Goal: Transaction & Acquisition: Purchase product/service

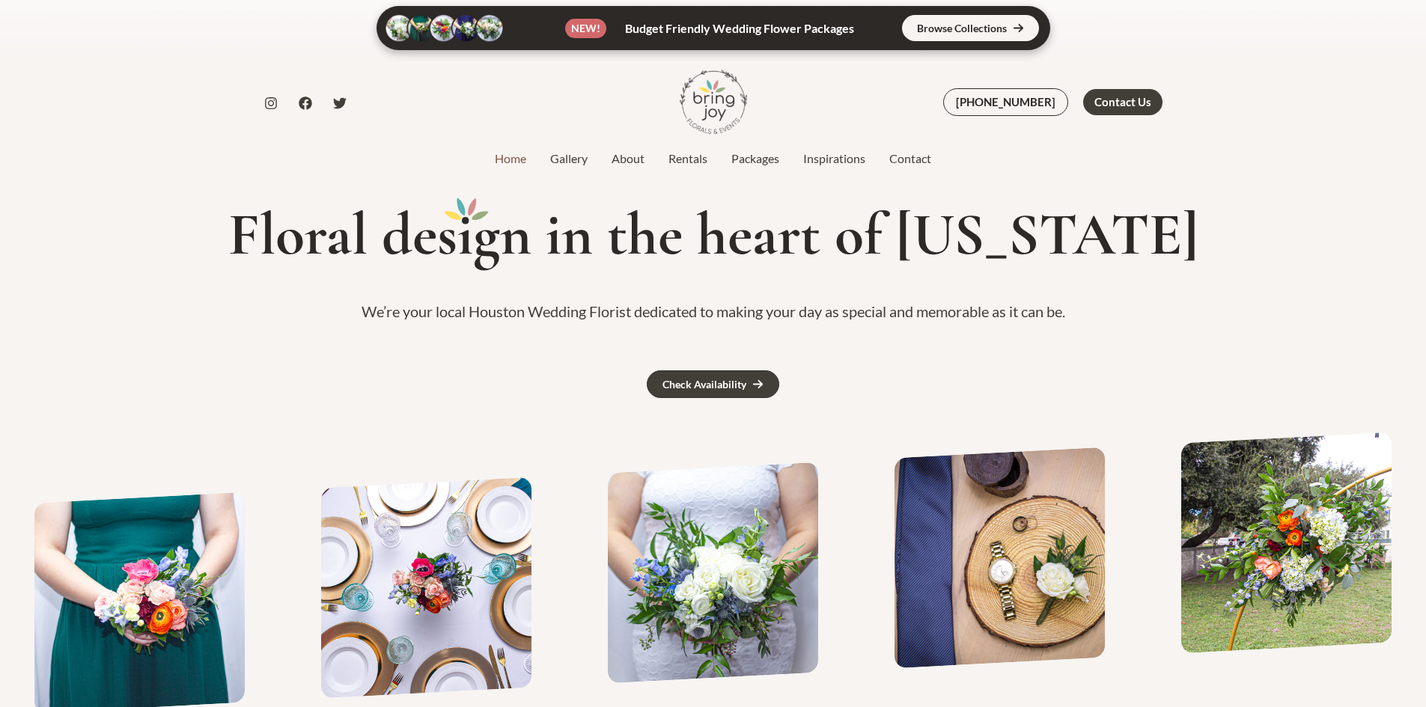
click at [1001, 26] on link at bounding box center [712, 28] width 673 height 44
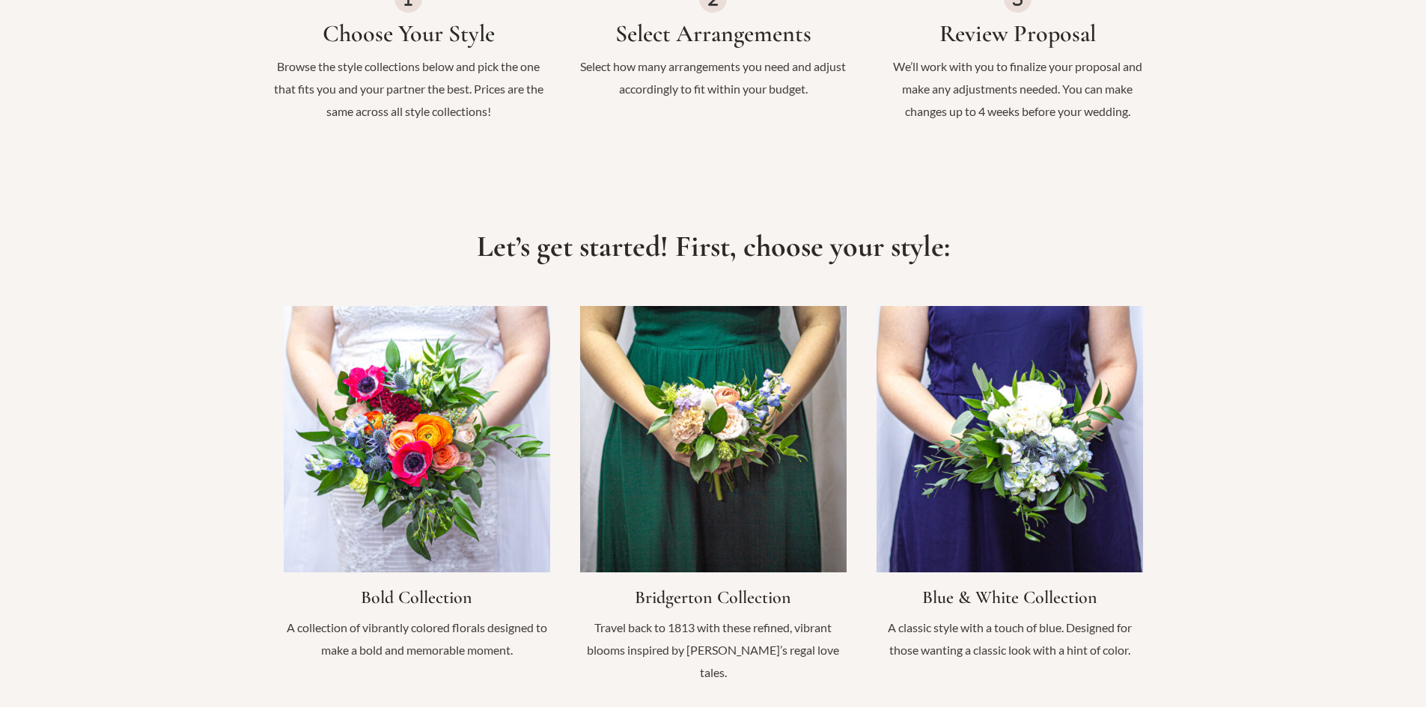
scroll to position [1197, 0]
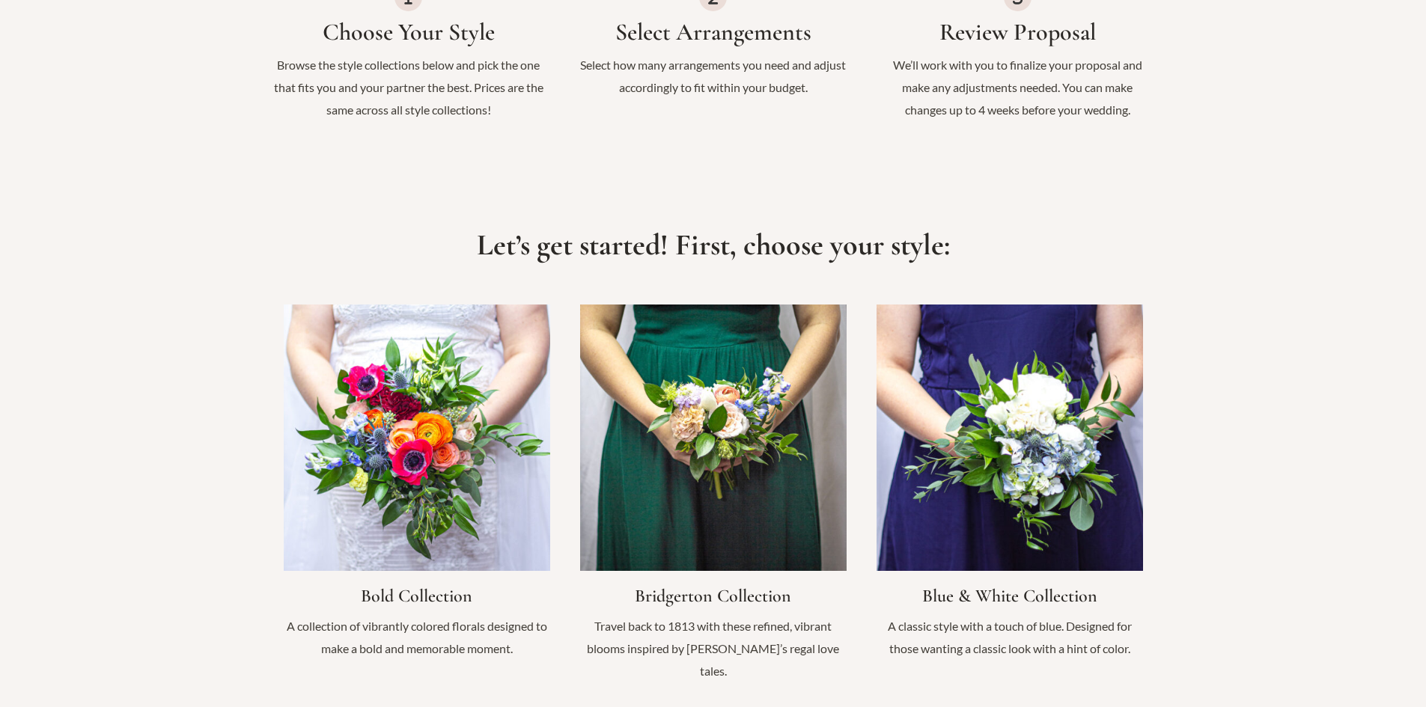
click at [1059, 305] on link "Infobox Link" at bounding box center [1009, 490] width 266 height 370
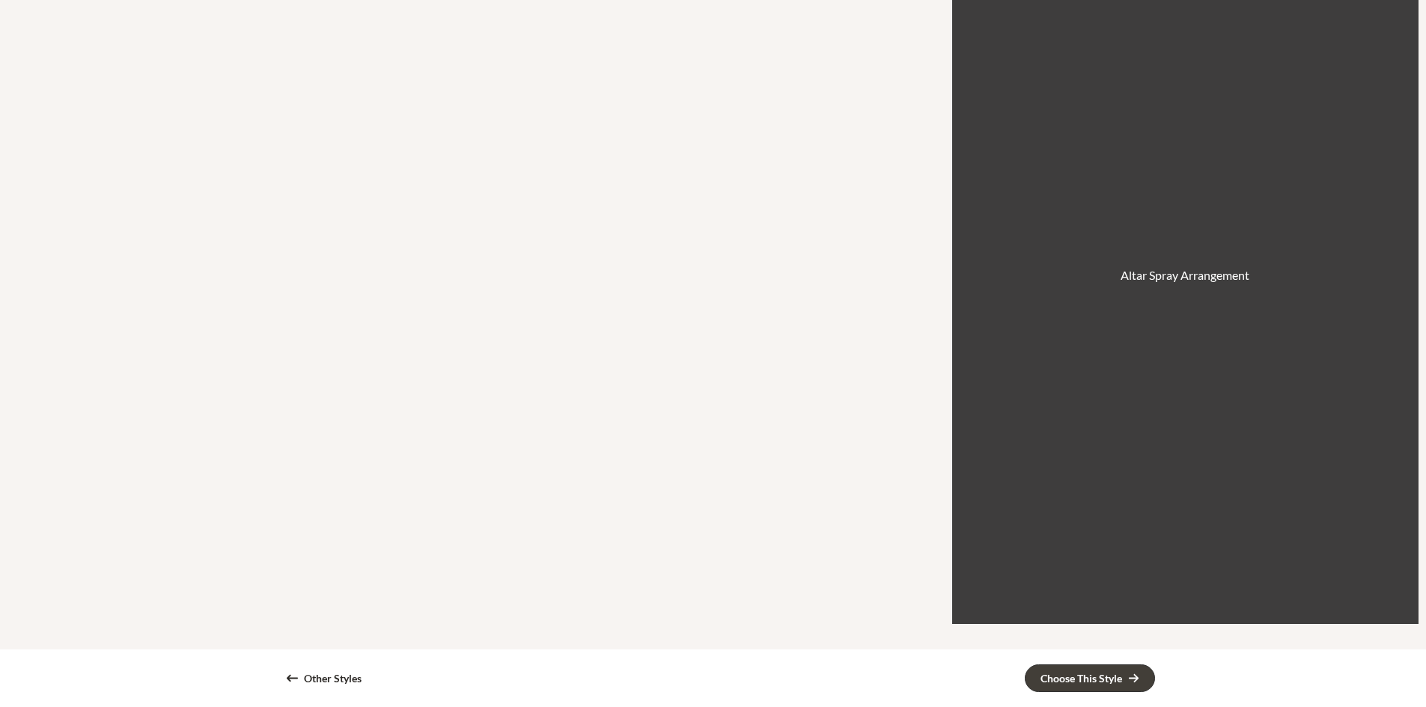
scroll to position [2844, 0]
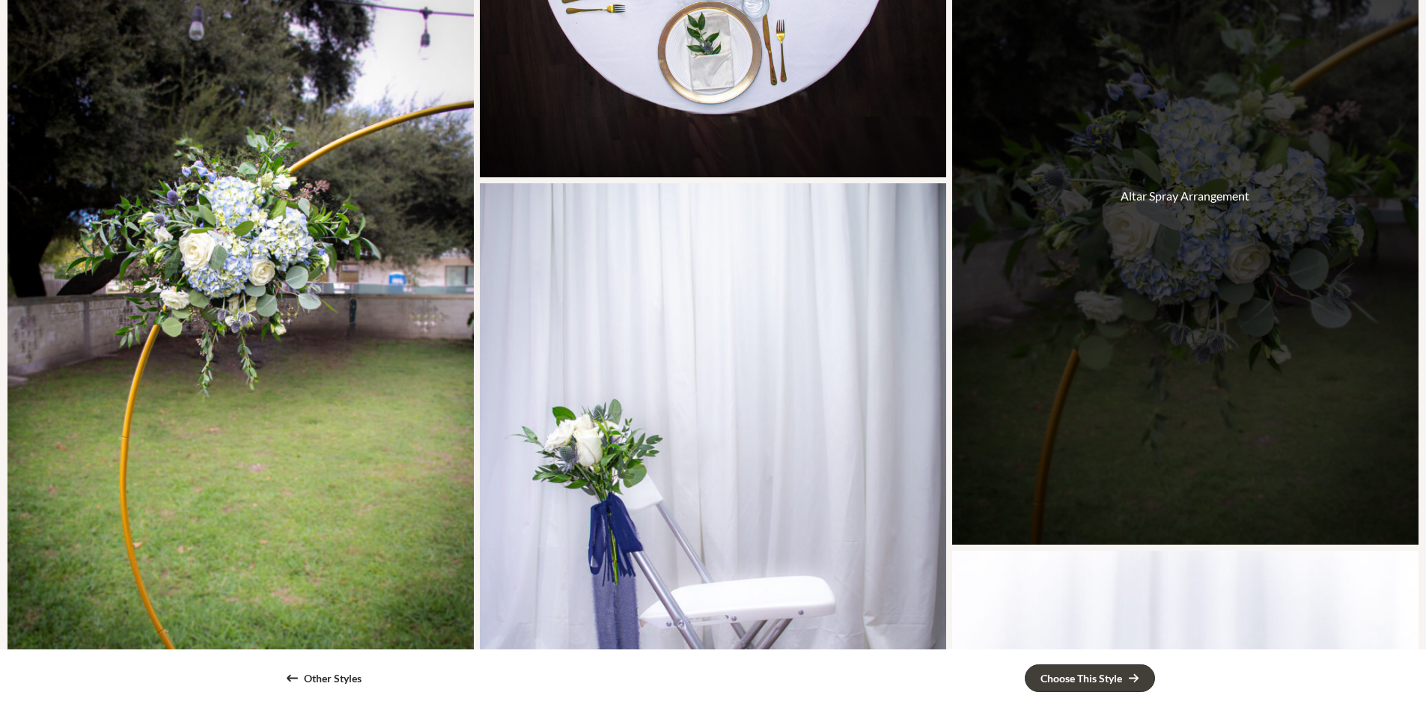
click at [1206, 241] on div "Altar Spray Arrangement" at bounding box center [1185, 195] width 466 height 699
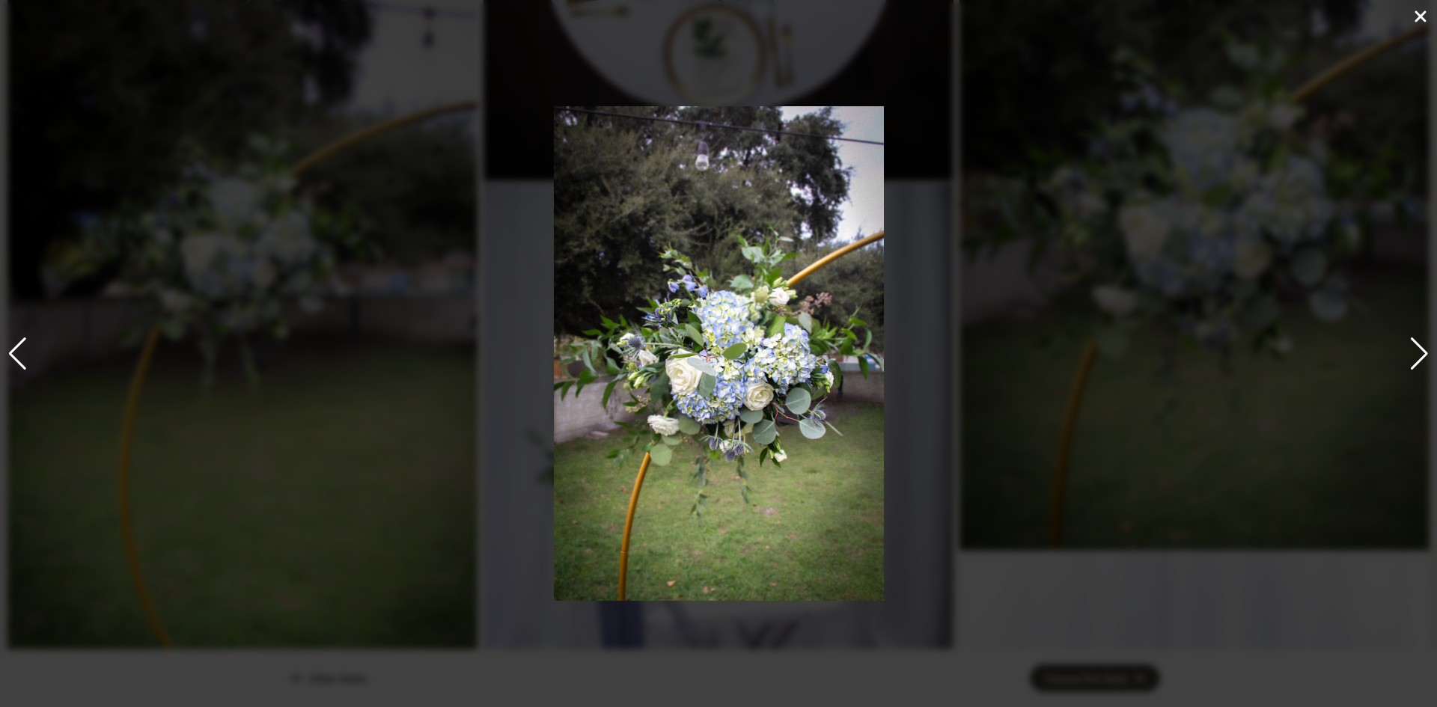
click at [1416, 361] on div "Next slide" at bounding box center [1419, 353] width 20 height 33
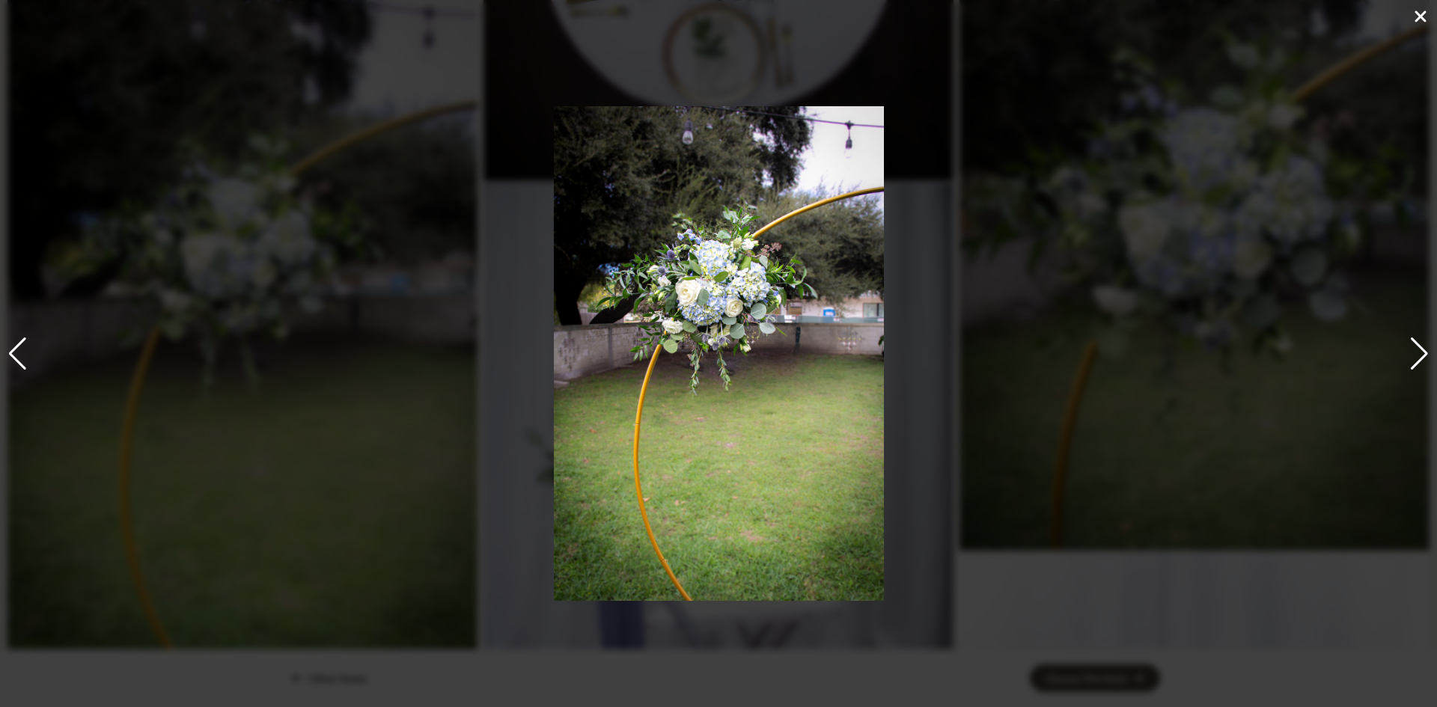
click at [1419, 11] on icon at bounding box center [1420, 16] width 18 height 18
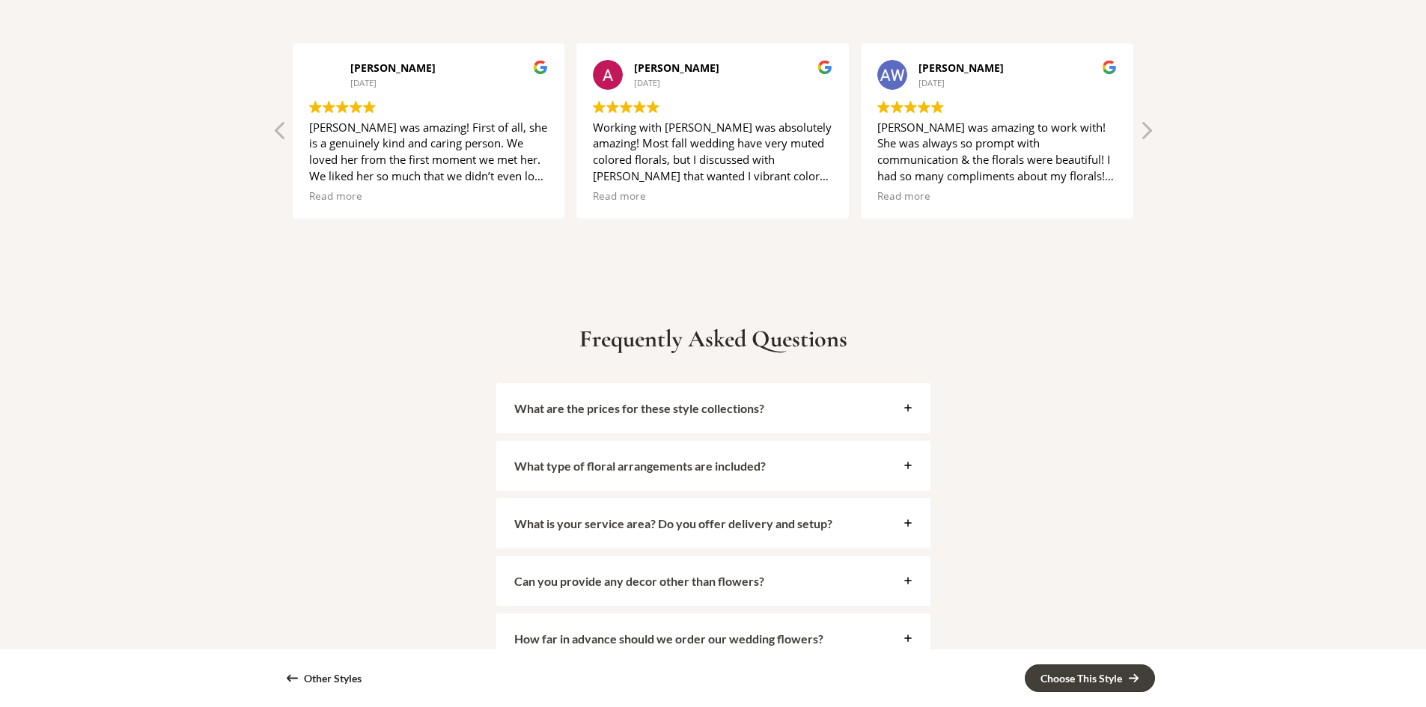
scroll to position [5089, 0]
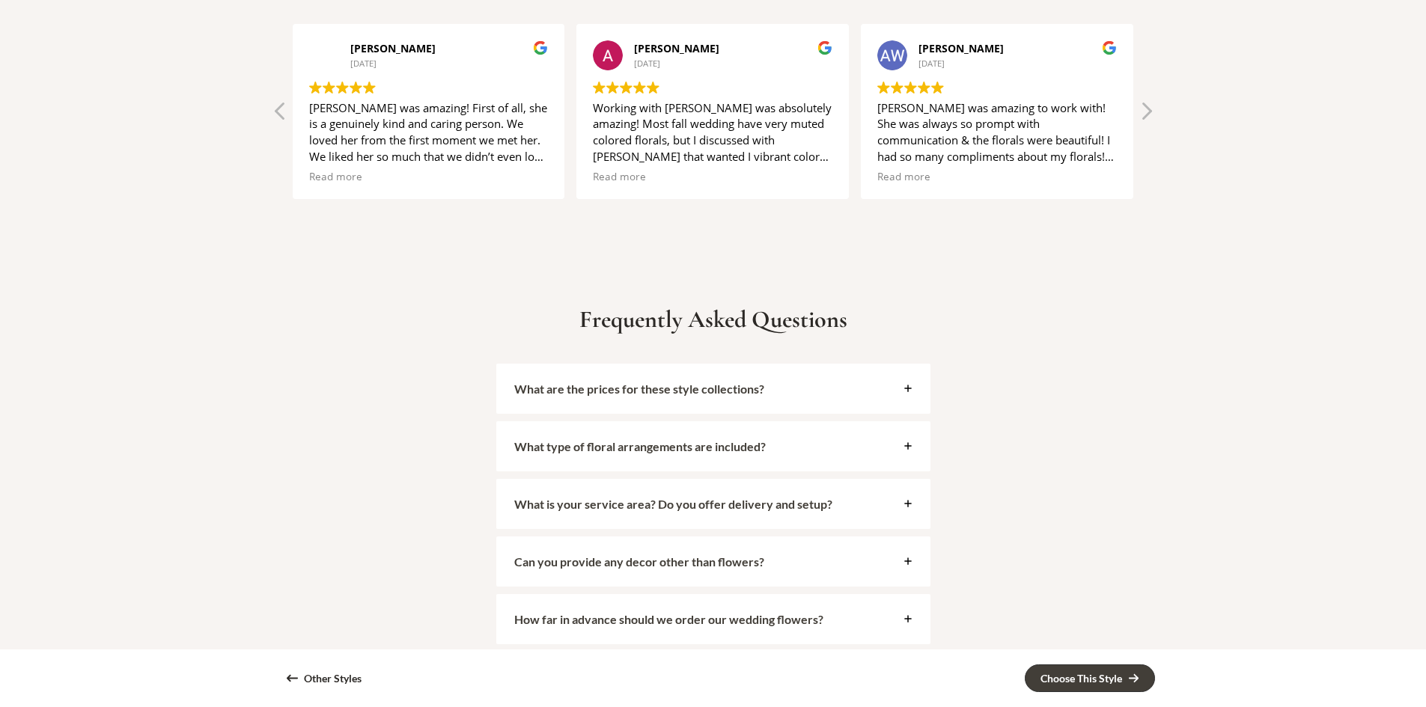
click at [911, 389] on icon at bounding box center [907, 388] width 7 height 7
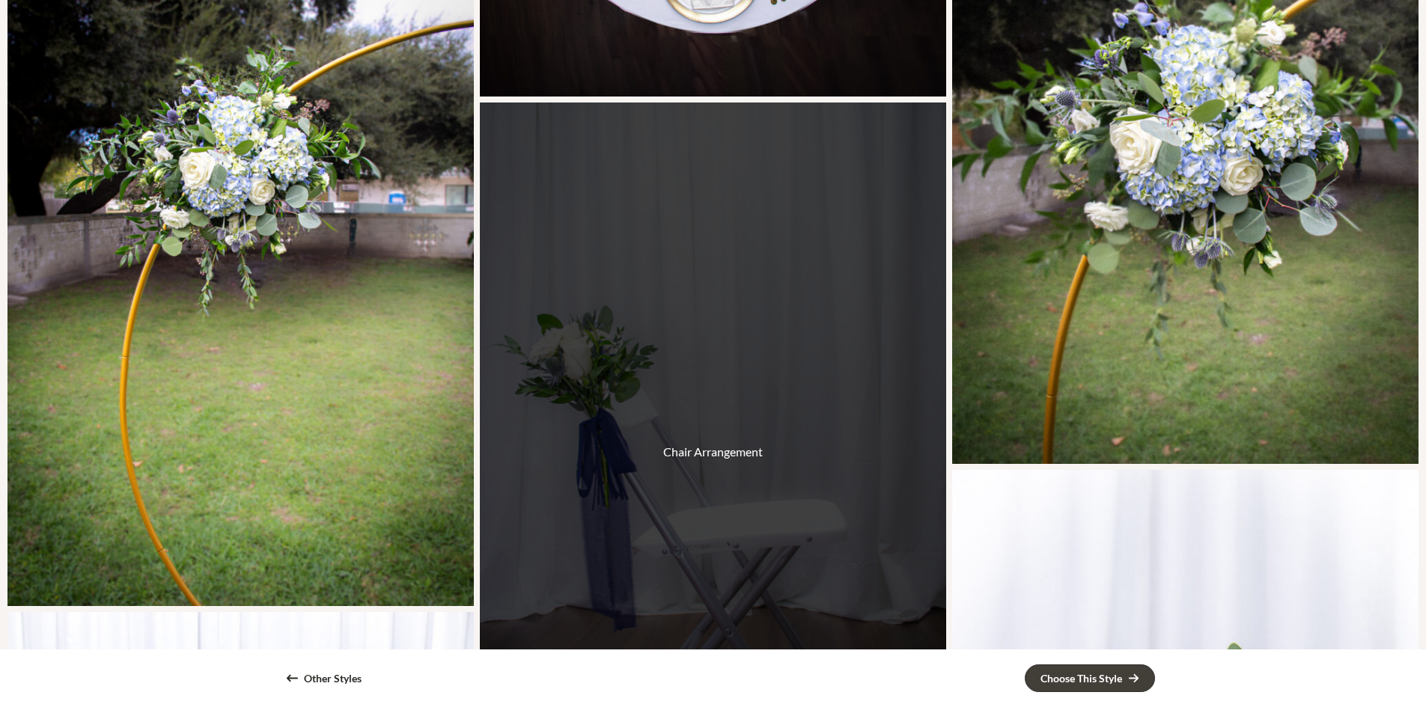
scroll to position [2771, 0]
